Goal: Information Seeking & Learning: Learn about a topic

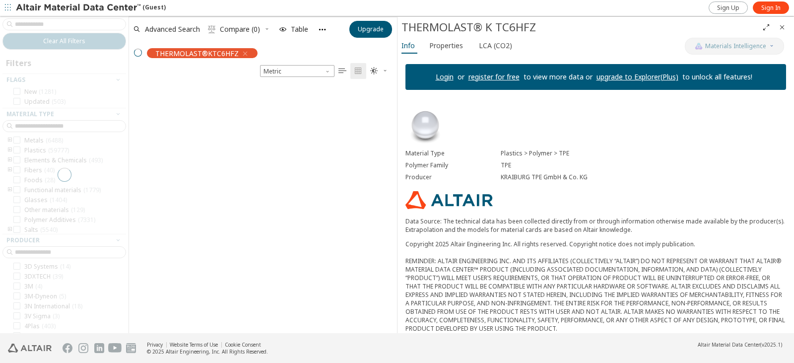
scroll to position [169, 0]
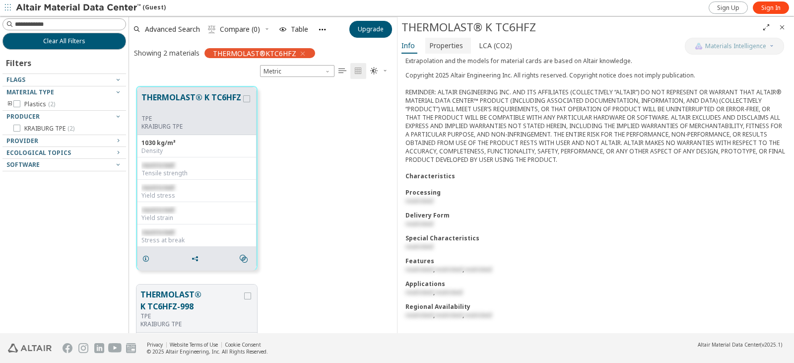
click at [456, 42] on span "Properties" at bounding box center [446, 46] width 34 height 16
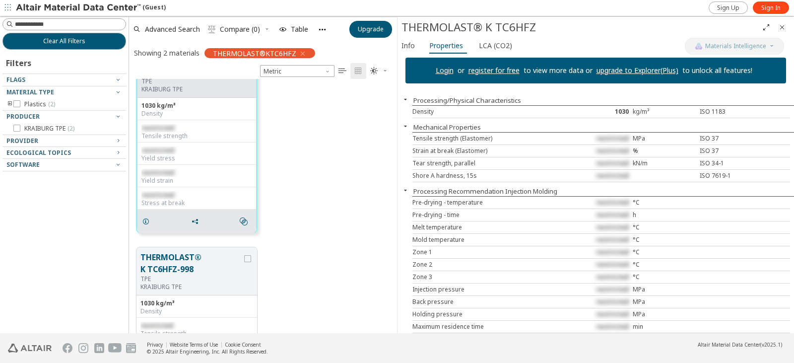
scroll to position [142, 0]
